Goal: Browse casually

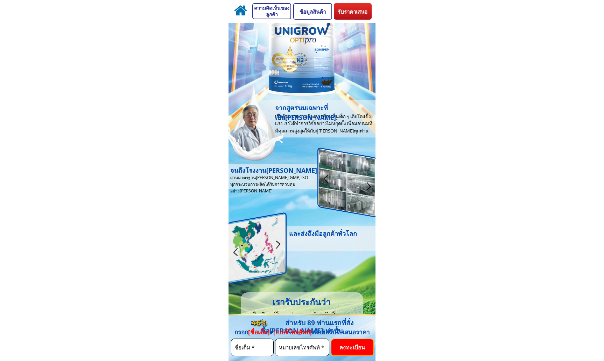
scroll to position [3465, 0]
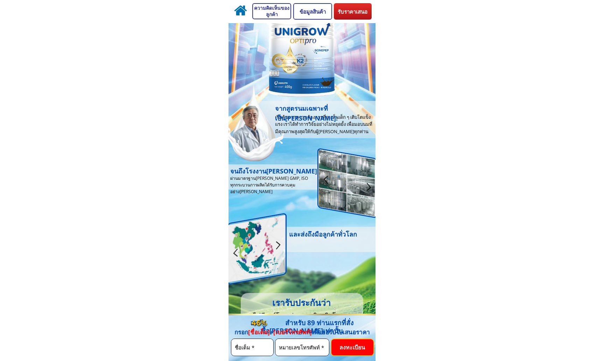
click at [367, 184] on div at bounding box center [369, 187] width 12 height 14
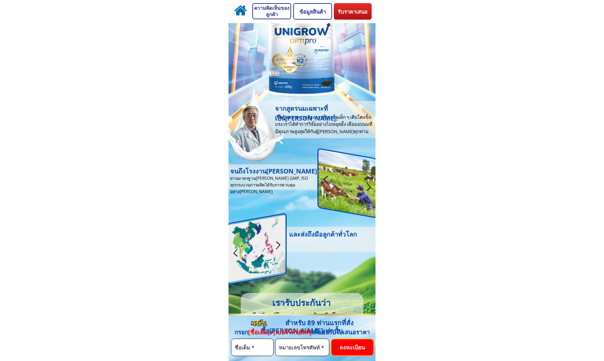
click at [367, 184] on div at bounding box center [369, 187] width 12 height 14
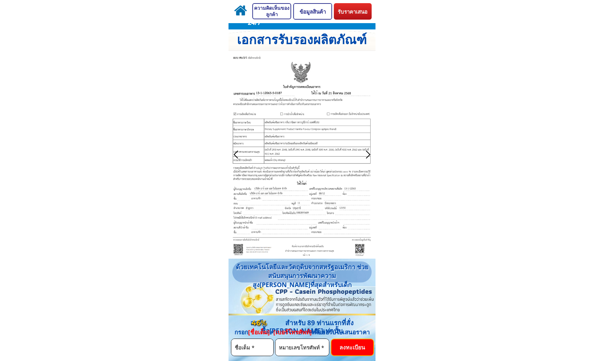
scroll to position [2499, 0]
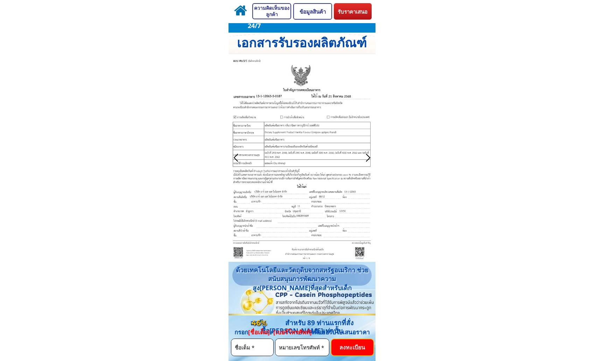
click at [365, 158] on div at bounding box center [368, 158] width 12 height 12
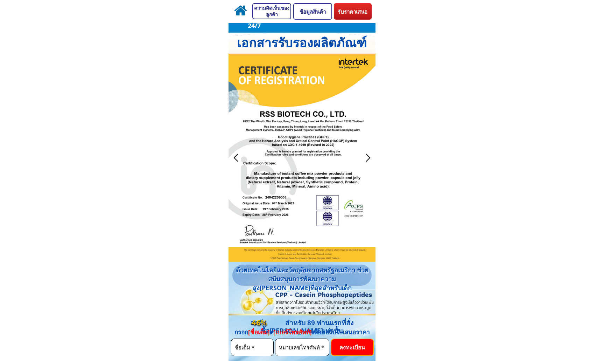
click at [367, 156] on div at bounding box center [368, 158] width 12 height 12
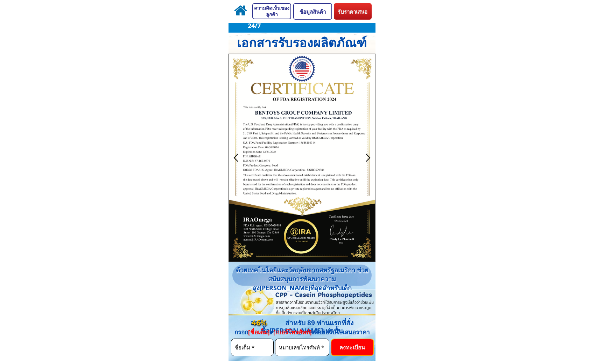
click at [367, 156] on div at bounding box center [368, 158] width 12 height 12
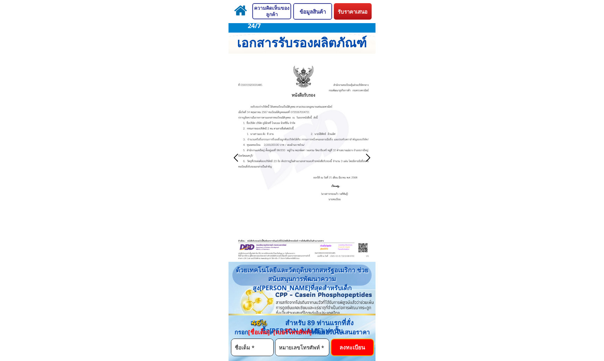
click at [367, 156] on div at bounding box center [368, 158] width 12 height 12
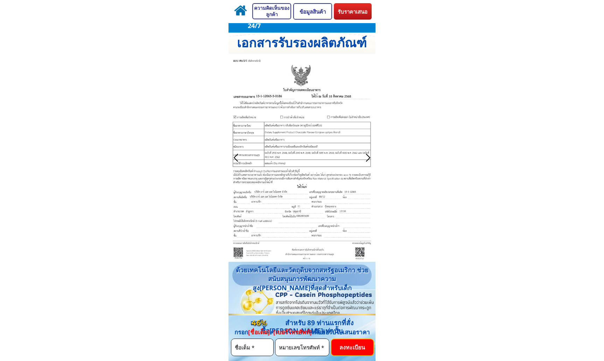
click at [367, 156] on div at bounding box center [368, 158] width 12 height 12
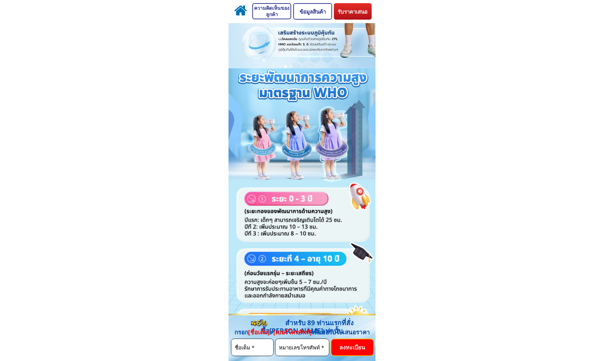
scroll to position [1006, 0]
